Goal: Navigation & Orientation: Find specific page/section

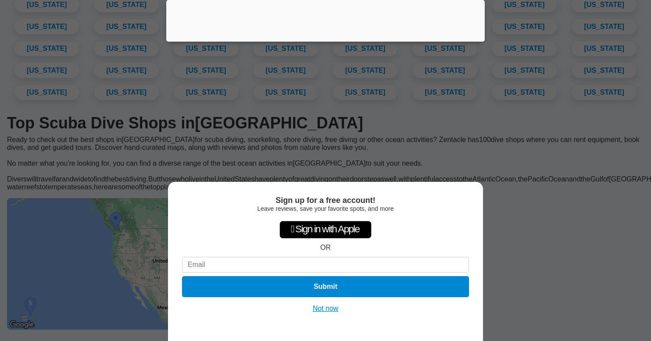
click at [323, 307] on button "Not now" at bounding box center [325, 308] width 31 height 9
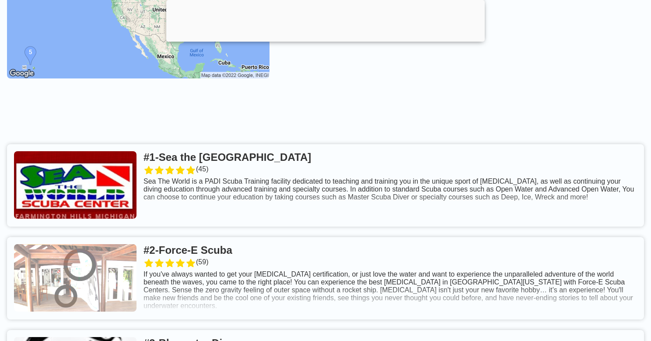
scroll to position [391, 0]
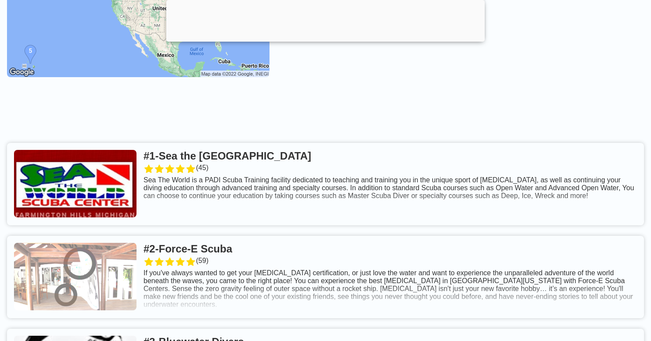
click at [256, 203] on link at bounding box center [325, 184] width 637 height 82
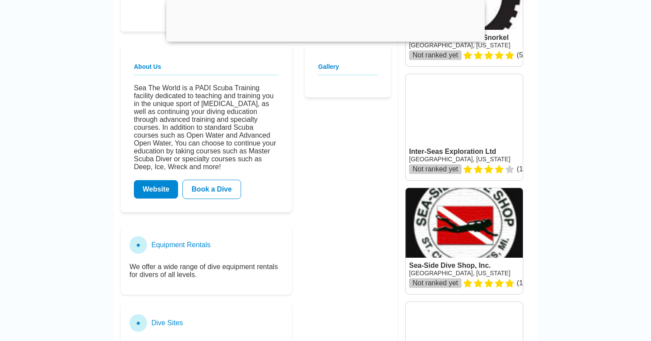
scroll to position [314, 0]
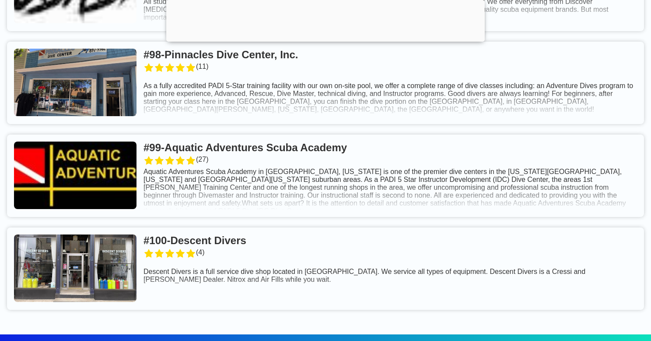
scroll to position [10357, 0]
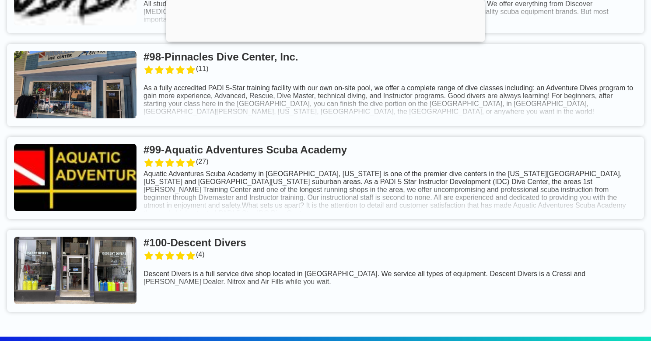
click at [282, 264] on link at bounding box center [325, 270] width 637 height 82
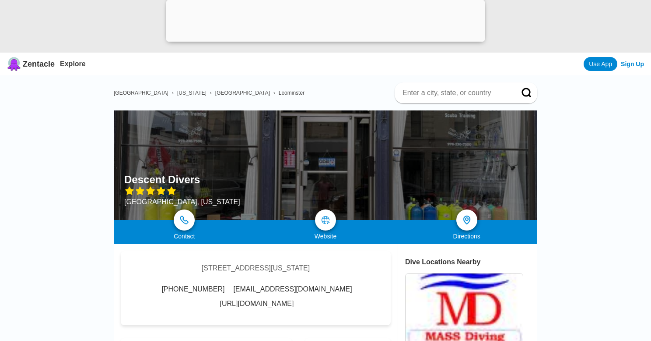
click at [173, 191] on icon at bounding box center [171, 191] width 9 height 8
click at [331, 218] on link at bounding box center [325, 219] width 25 height 25
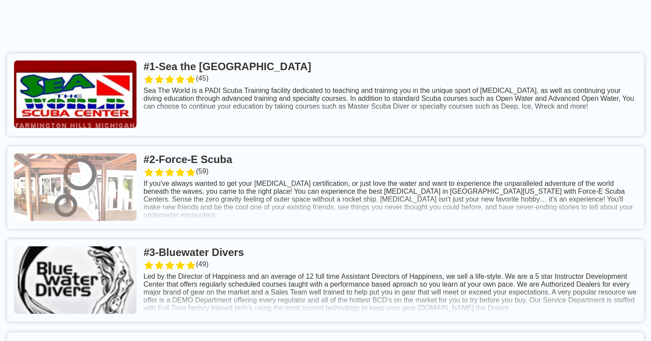
scroll to position [428, 0]
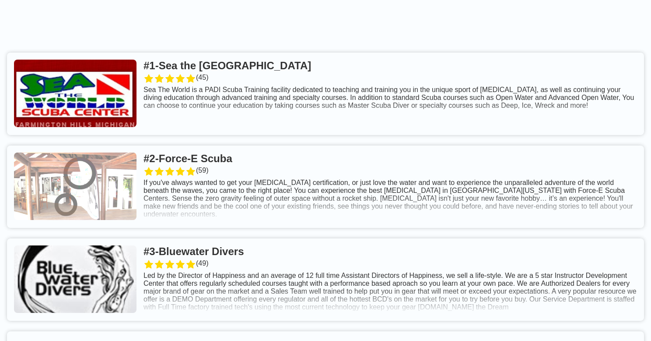
click at [102, 29] on div at bounding box center [325, 22] width 651 height 39
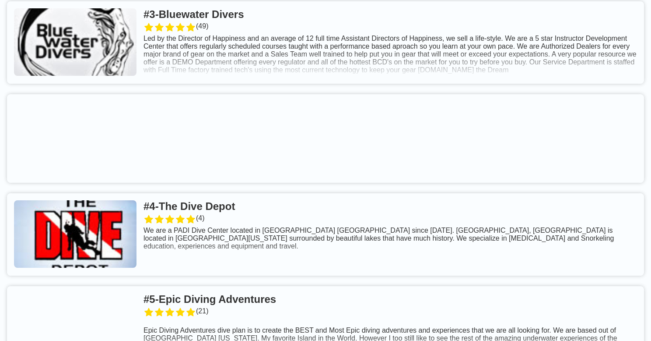
scroll to position [724, 0]
